Goal: Task Accomplishment & Management: Manage account settings

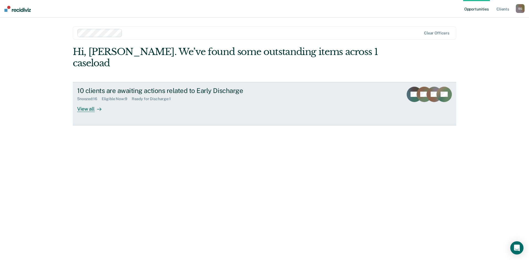
click at [94, 101] on div "View all" at bounding box center [92, 106] width 31 height 11
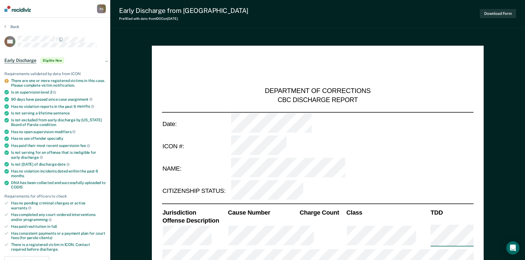
type textarea "x"
click at [14, 26] on button "Back" at bounding box center [11, 26] width 15 height 5
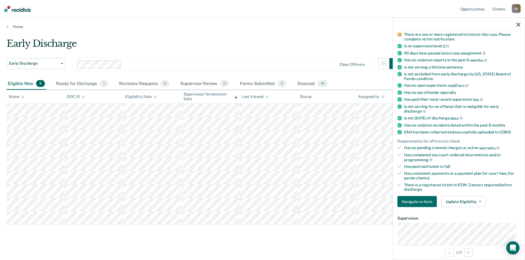
scroll to position [55, 0]
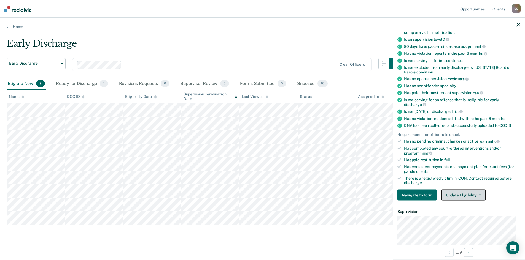
click at [476, 194] on button "Update Eligibility" at bounding box center [463, 195] width 45 height 11
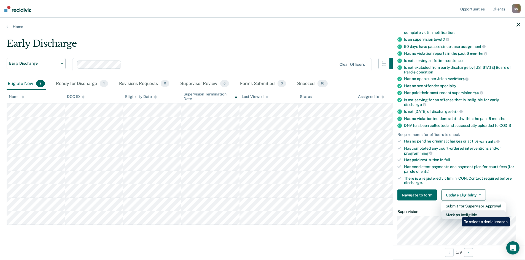
click at [458, 214] on button "Mark as Ineligible" at bounding box center [473, 215] width 64 height 9
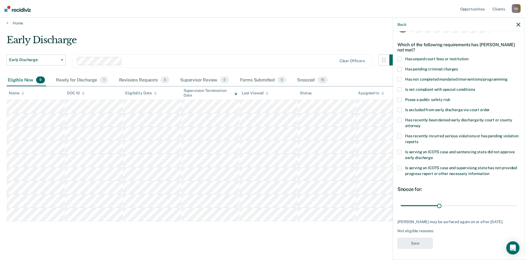
scroll to position [4, 0]
click at [402, 57] on label "Has unpaid court fees or restitution" at bounding box center [458, 60] width 123 height 6
click at [468, 57] on input "Has unpaid court fees or restitution" at bounding box center [468, 57] width 0 height 0
click at [413, 244] on button "Save" at bounding box center [415, 243] width 36 height 11
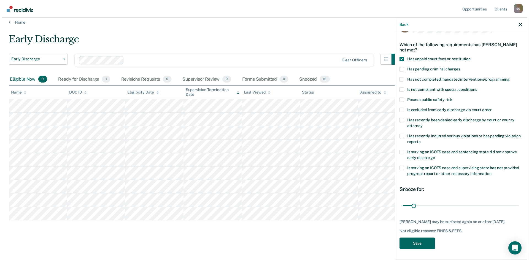
scroll to position [0, 0]
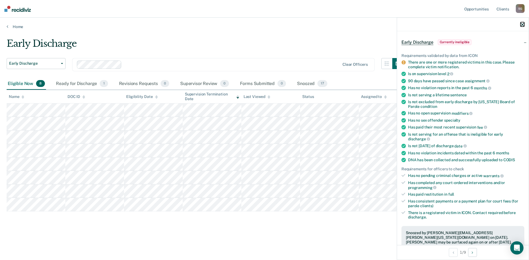
click at [522, 25] on icon "button" at bounding box center [523, 25] width 4 height 4
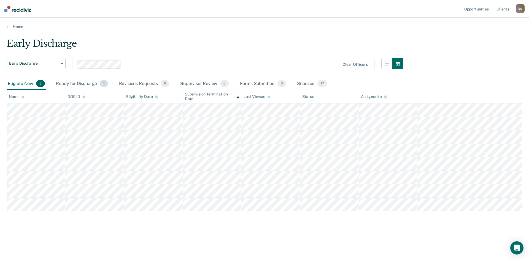
click at [71, 80] on div "Ready for Discharge 1" at bounding box center [82, 84] width 54 height 12
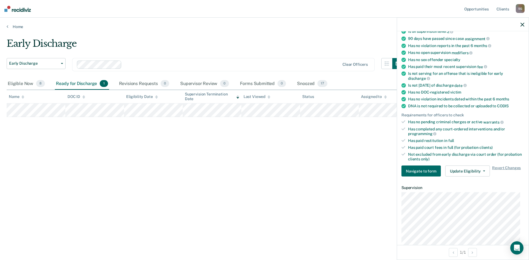
scroll to position [55, 0]
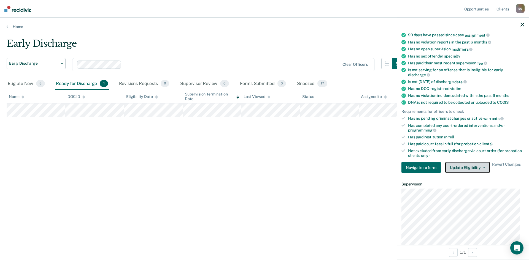
click at [475, 170] on button "Update Eligibility" at bounding box center [467, 167] width 45 height 11
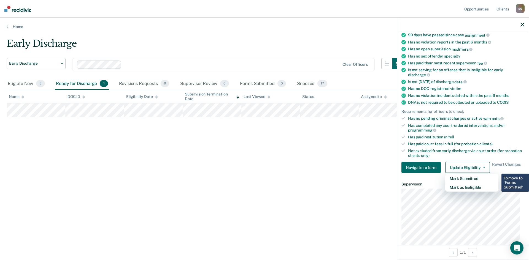
click at [318, 186] on div "Early Discharge Early Discharge Early Discharge Clear officers Eligible Now 8 R…" at bounding box center [265, 128] width 516 height 181
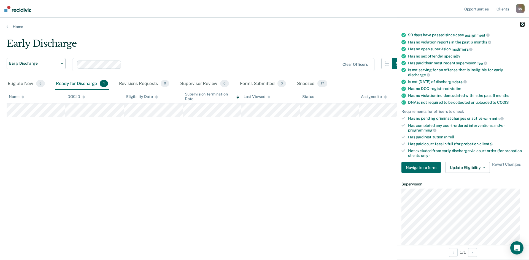
click at [524, 26] on icon "button" at bounding box center [523, 25] width 4 height 4
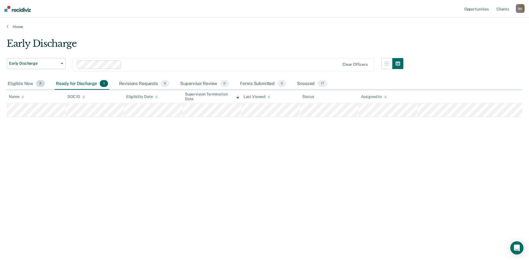
click at [18, 85] on div "Eligible Now 8" at bounding box center [26, 84] width 39 height 12
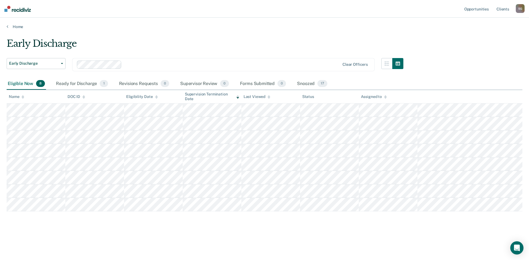
click at [18, 85] on div "Eligible Now 8" at bounding box center [26, 84] width 39 height 12
